Goal: Obtain resource: Download file/media

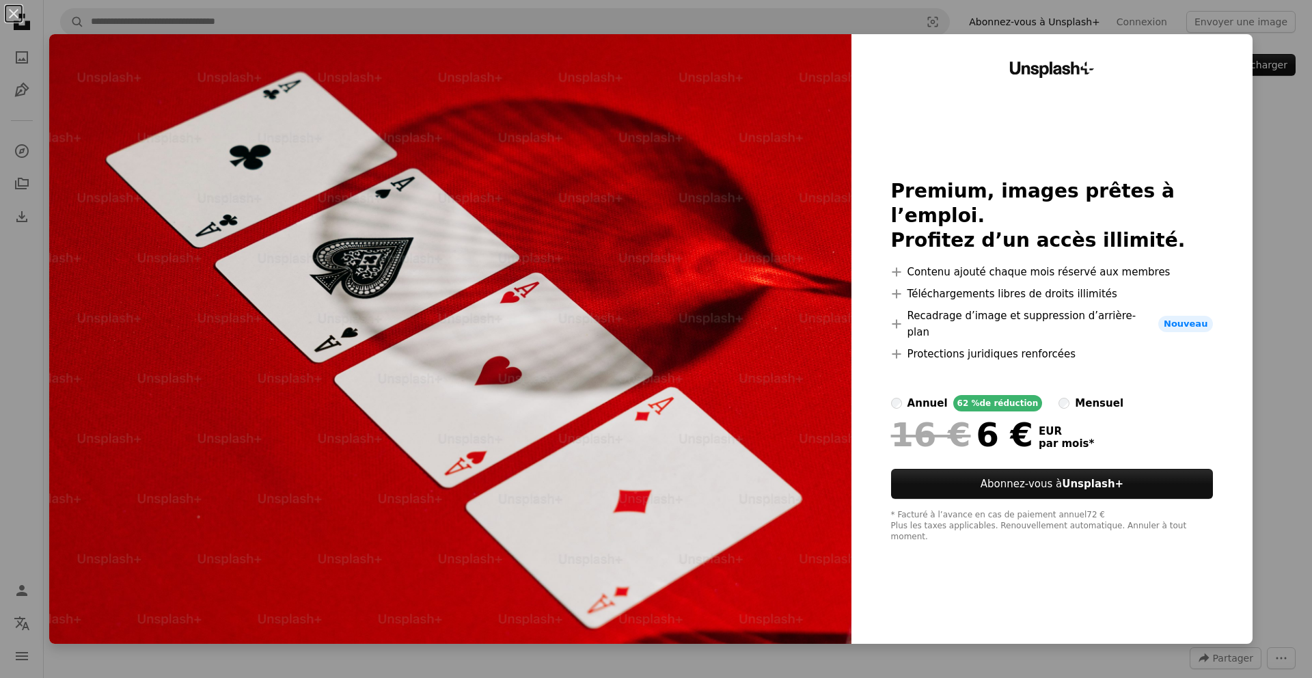
click at [1289, 224] on div "An X shape Unsplash+ Premium, images prêtes à l’emploi. Profitez d’un accès ill…" at bounding box center [656, 339] width 1312 height 678
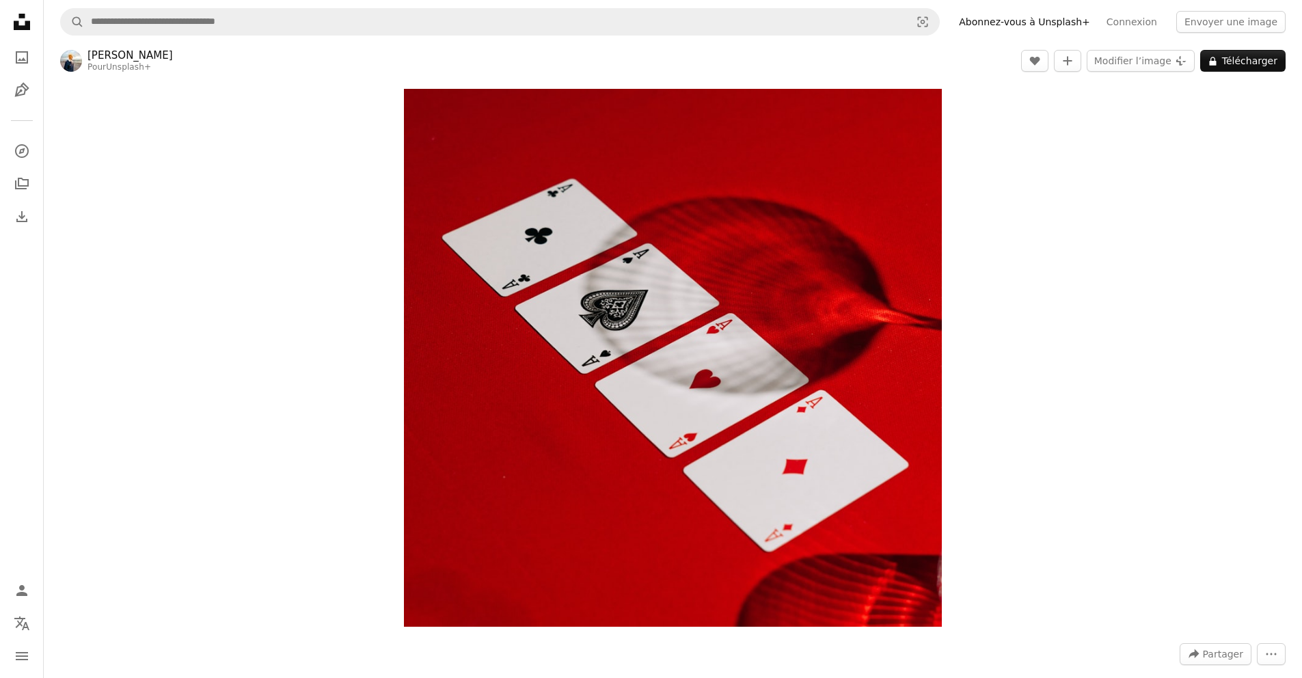
scroll to position [16, 0]
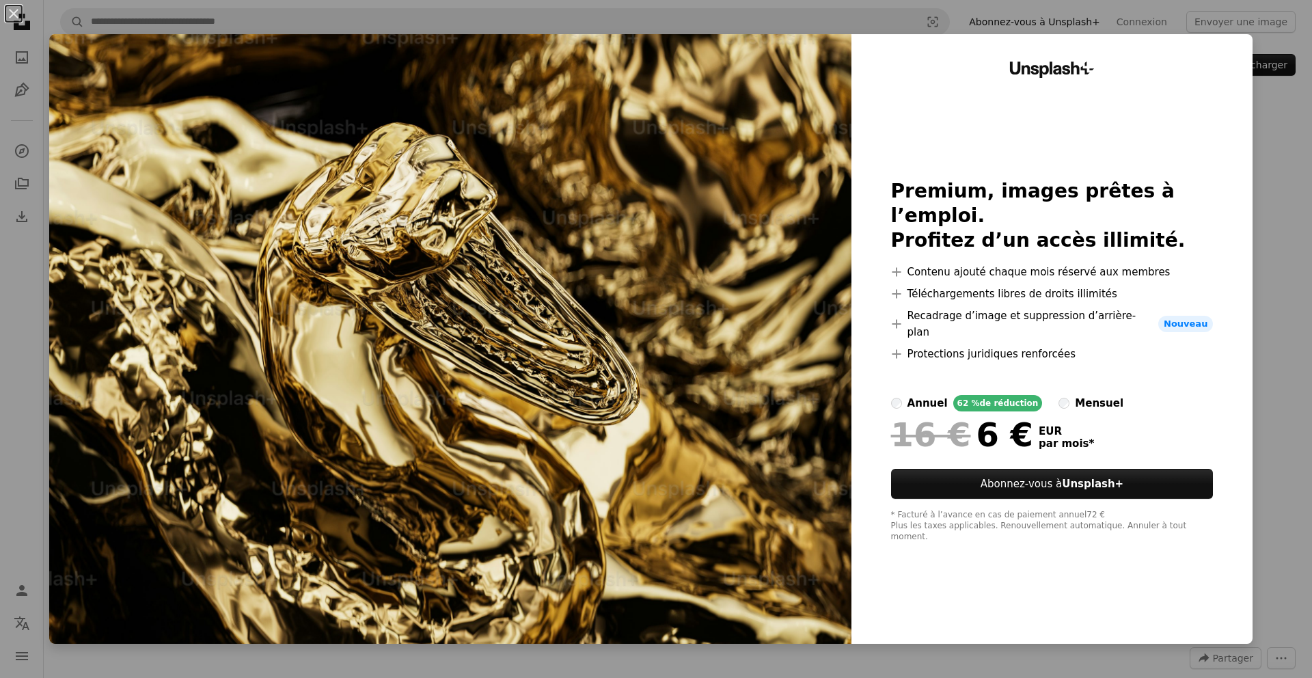
click at [1225, 64] on div "Unsplash+ Premium, images prêtes à l’emploi. Profitez d’un accès illimité. A pl…" at bounding box center [1051, 339] width 401 height 610
click at [1267, 314] on div "An X shape Unsplash+ Premium, images prêtes à l’emploi. Profitez d’un accès ill…" at bounding box center [656, 339] width 1312 height 678
